Goal: Find specific page/section: Find specific page/section

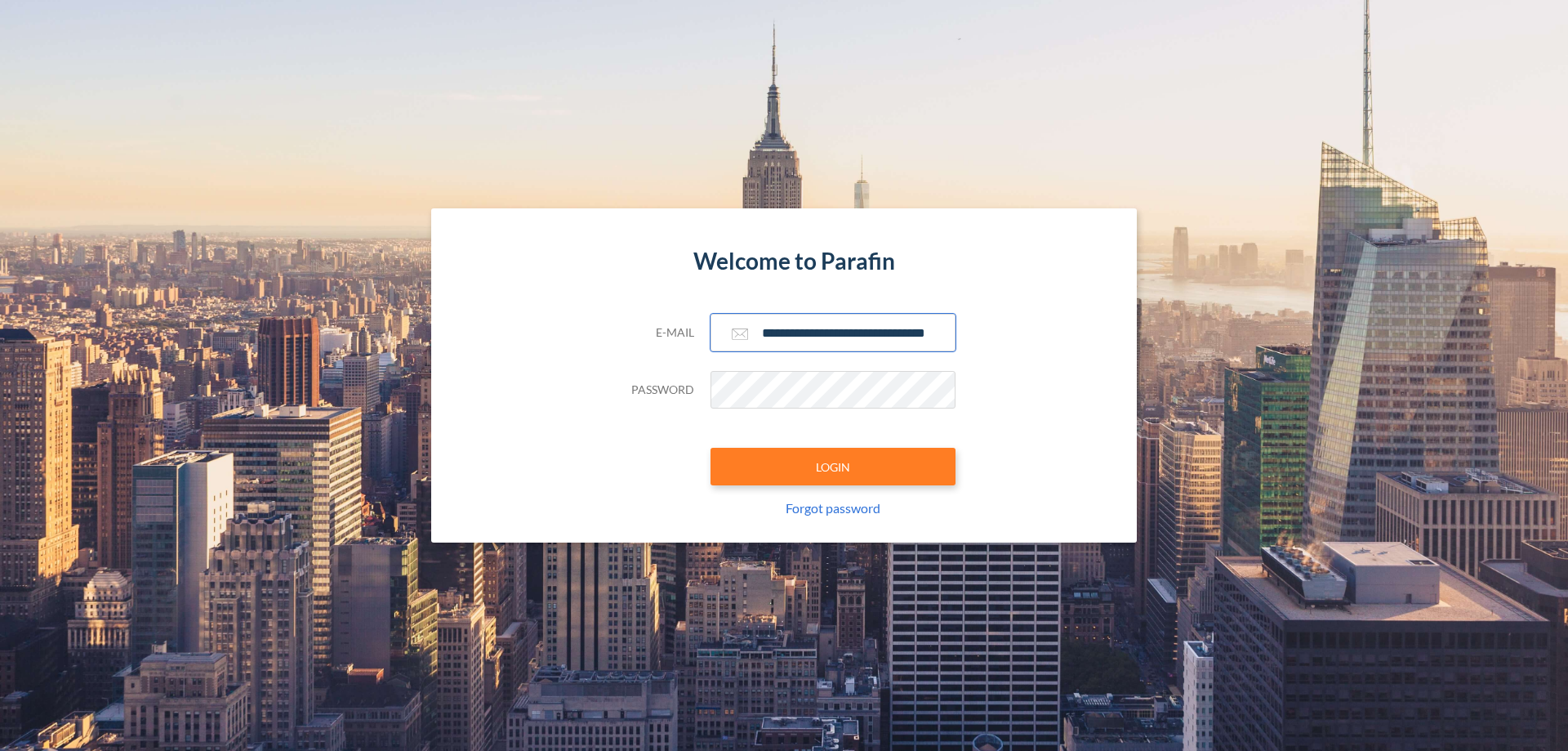
type input "**********"
click at [833, 466] on button "LOGIN" at bounding box center [832, 466] width 245 height 37
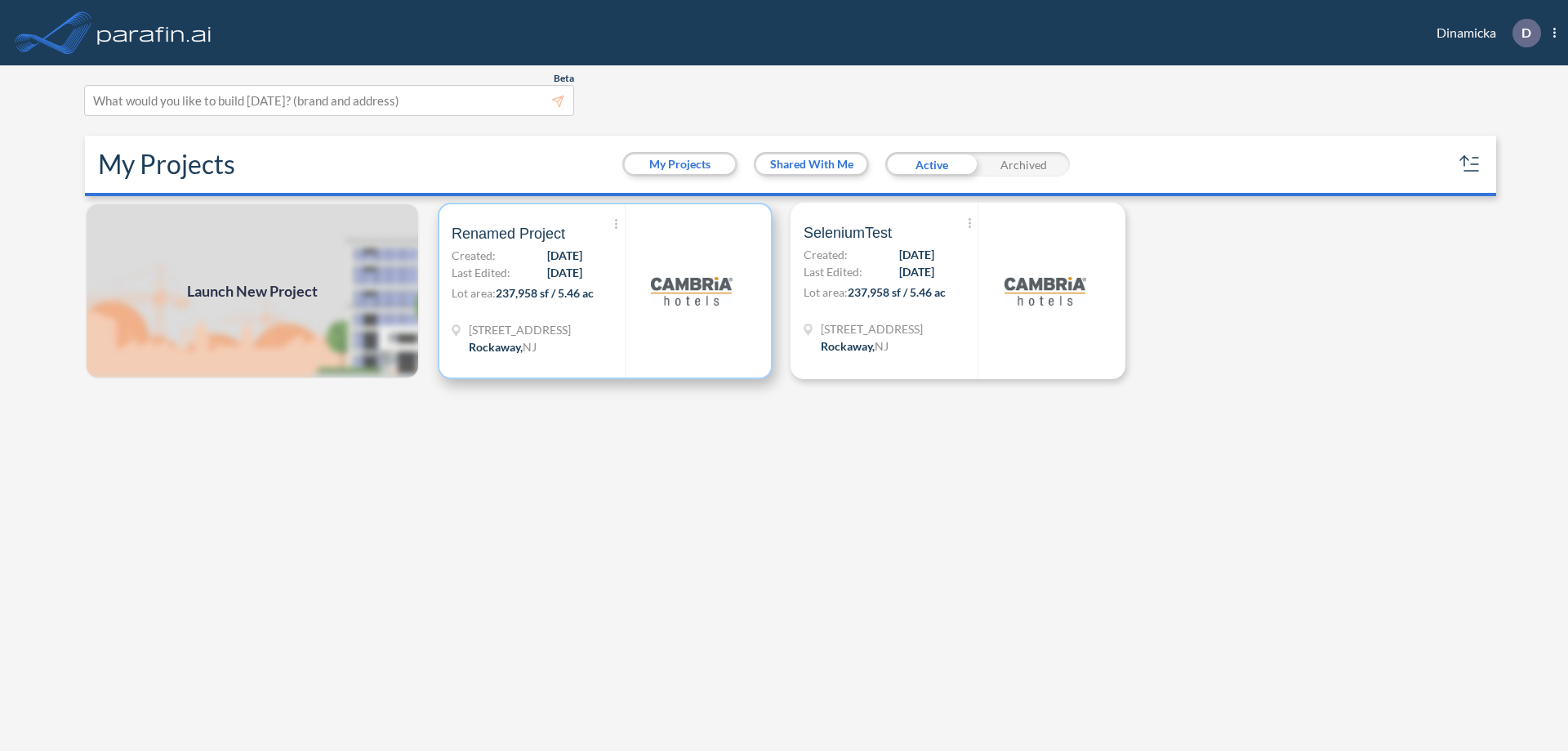
scroll to position [4, 0]
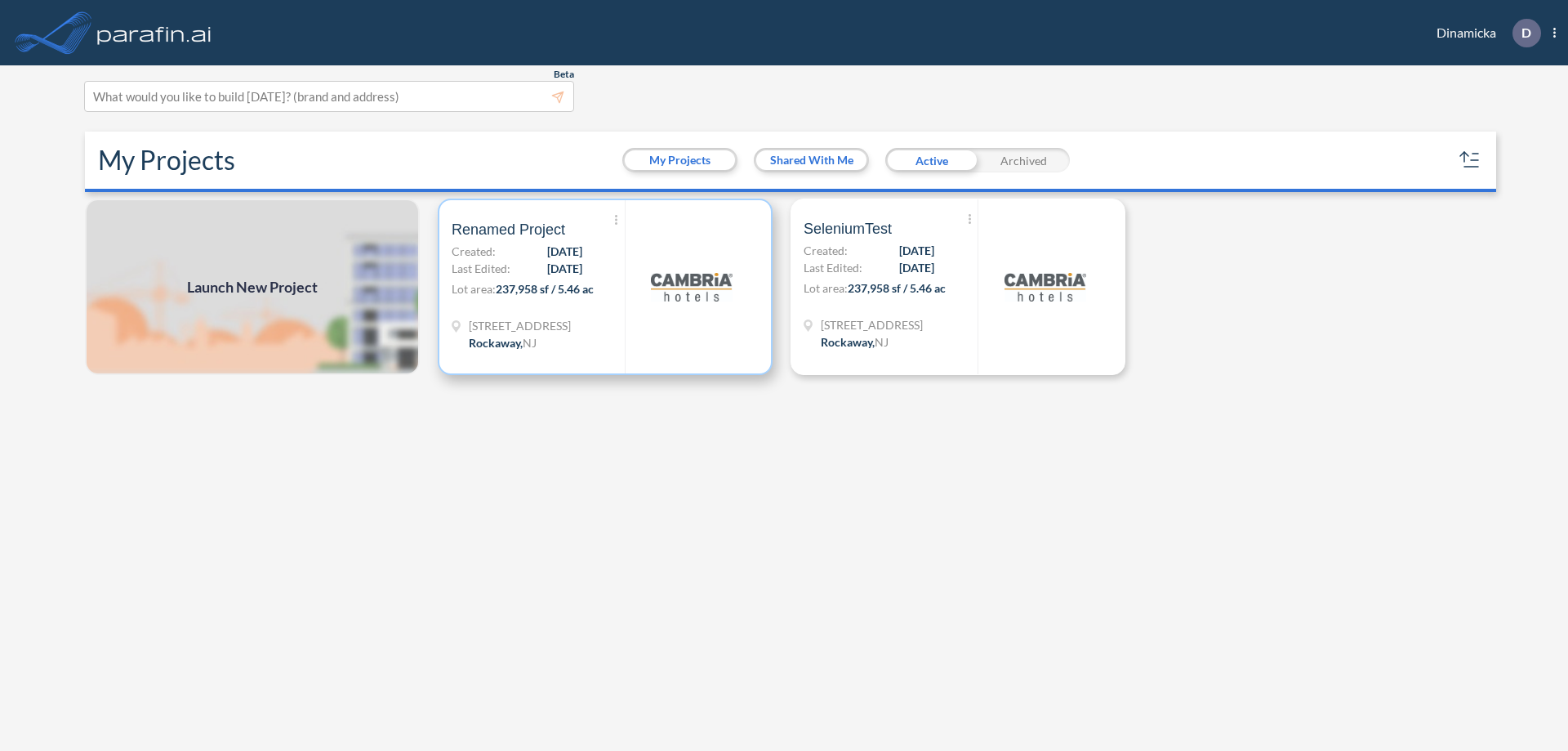
click at [605, 287] on p "Lot area: 237,958 sf / 5.46 ac" at bounding box center [539, 292] width 173 height 24
